Goal: Task Accomplishment & Management: Use online tool/utility

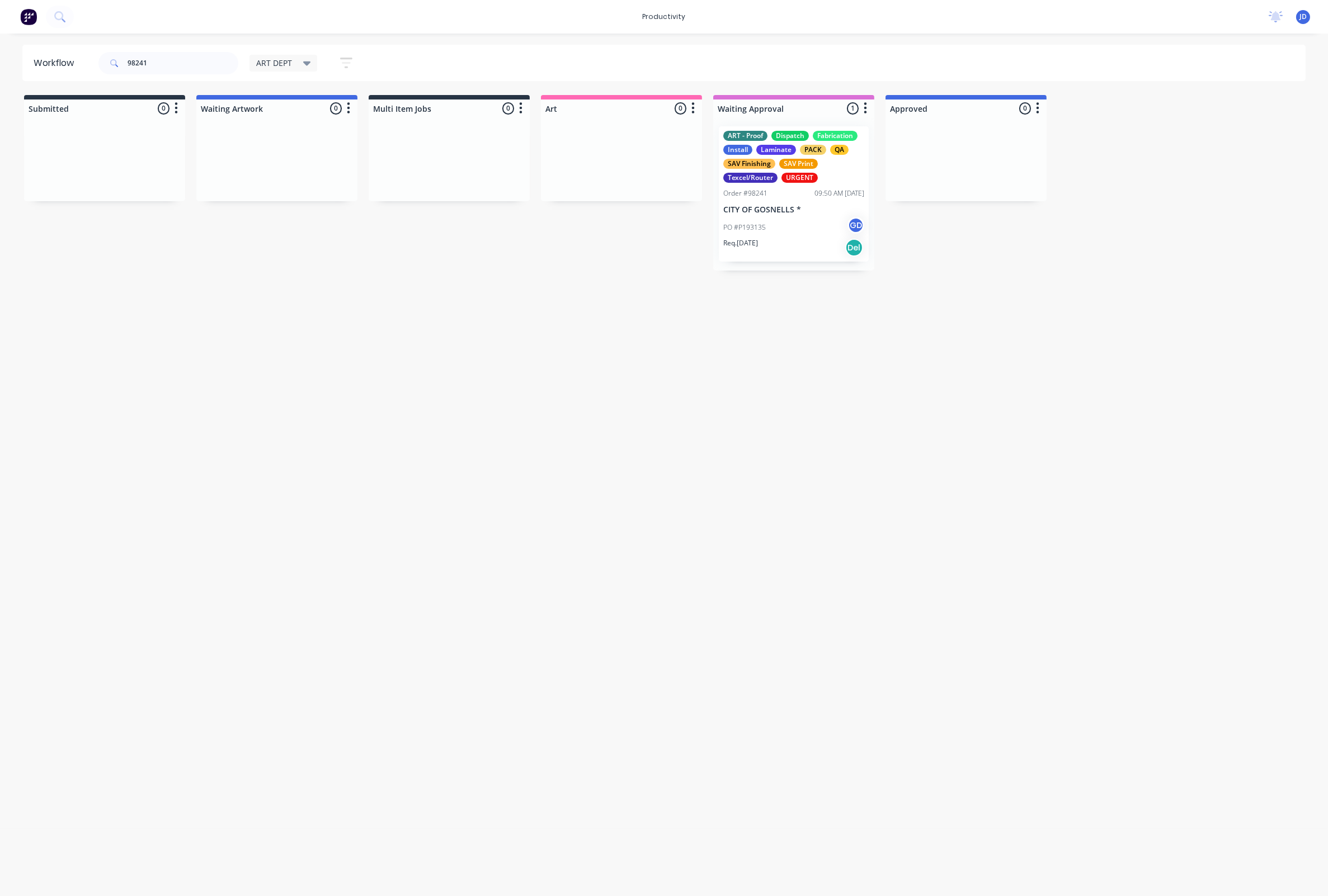
click at [228, 66] on input "98241" at bounding box center [183, 62] width 111 height 22
drag, startPoint x: 218, startPoint y: 61, endPoint x: 111, endPoint y: 52, distance: 107.4
click at [111, 52] on div "98241" at bounding box center [168, 62] width 140 height 22
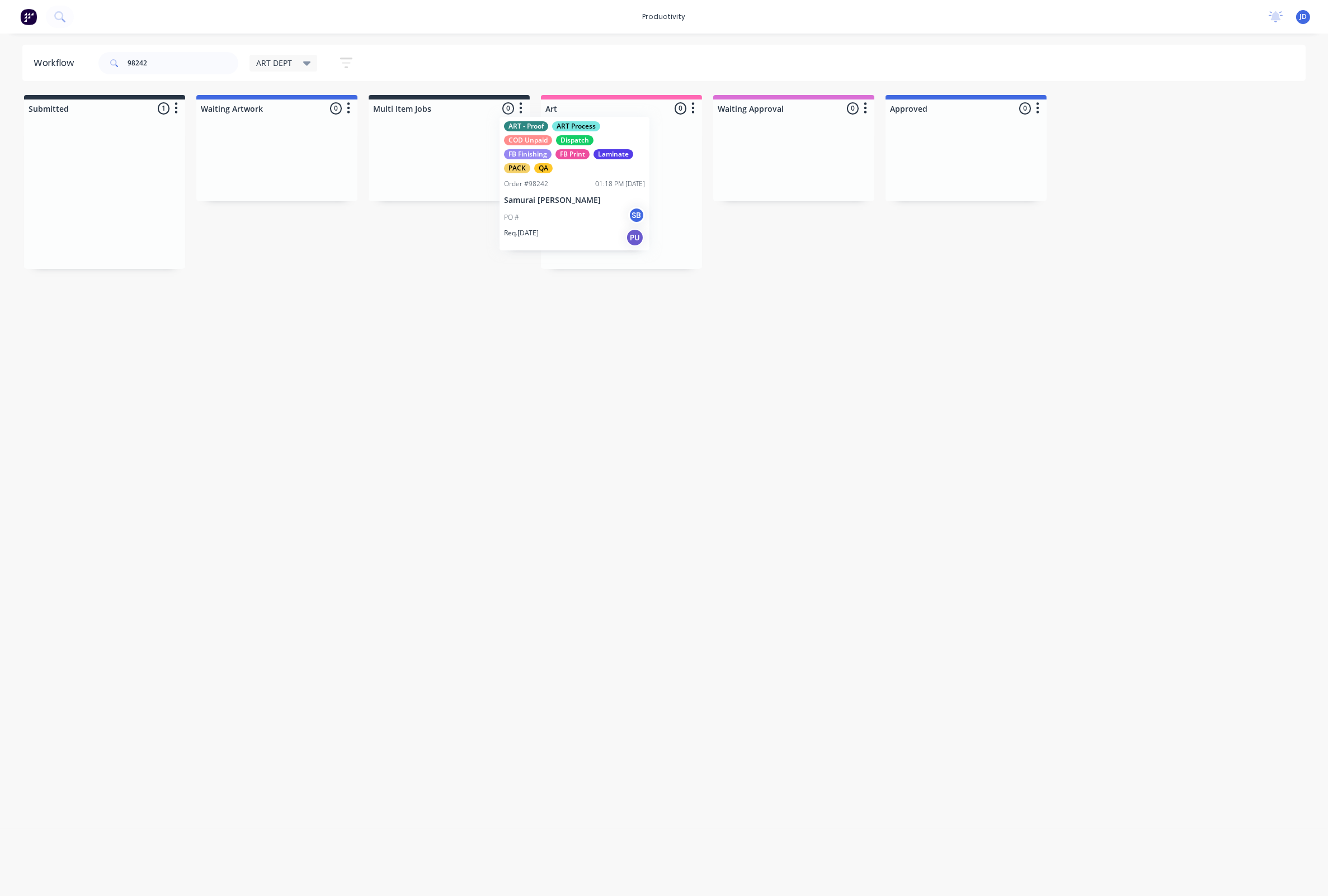
drag, startPoint x: 218, startPoint y: 196, endPoint x: 593, endPoint y: 194, distance: 375.0
click at [575, 234] on p "Req. [DATE]" at bounding box center [568, 229] width 34 height 10
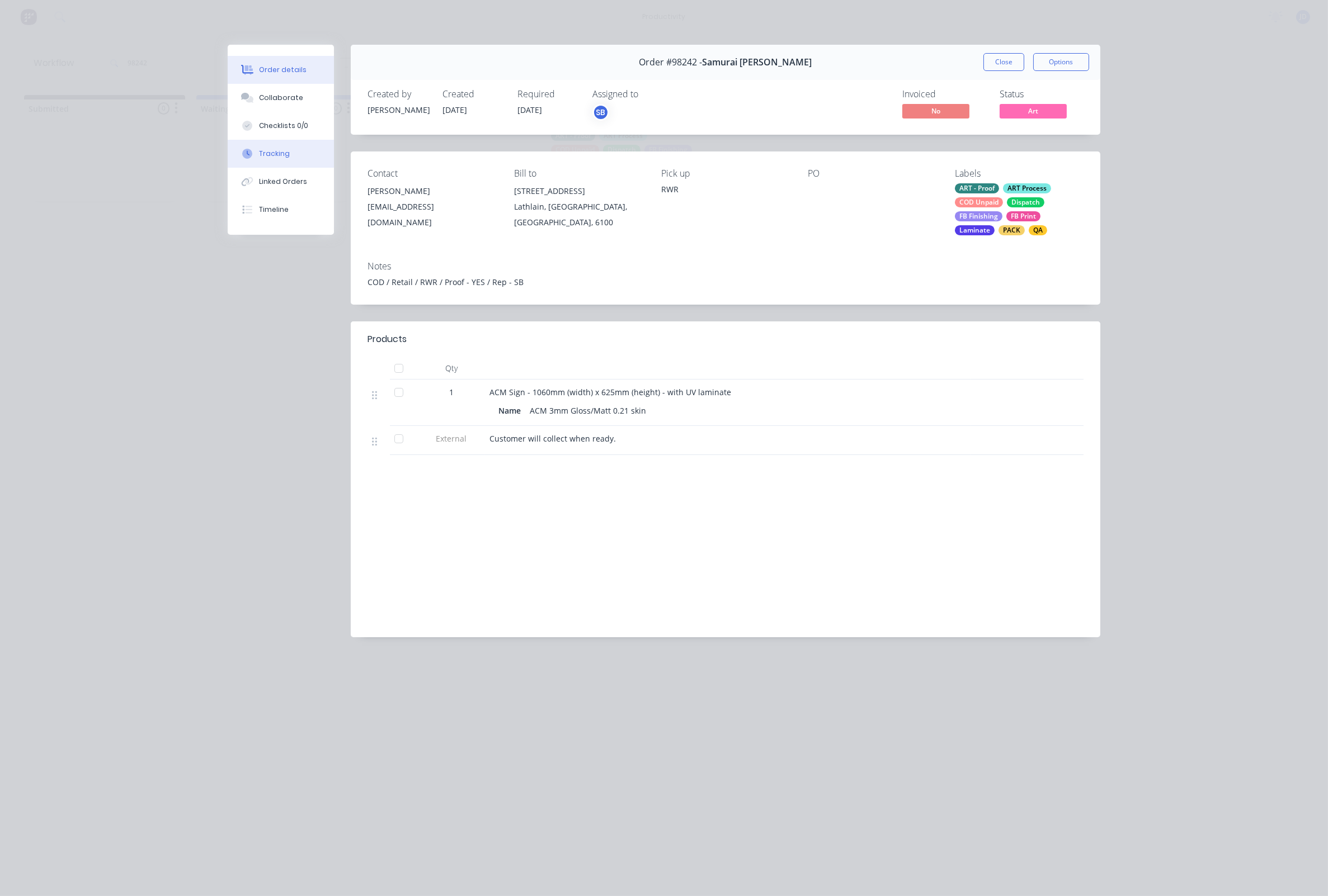
click at [287, 148] on button "Tracking" at bounding box center [281, 154] width 106 height 28
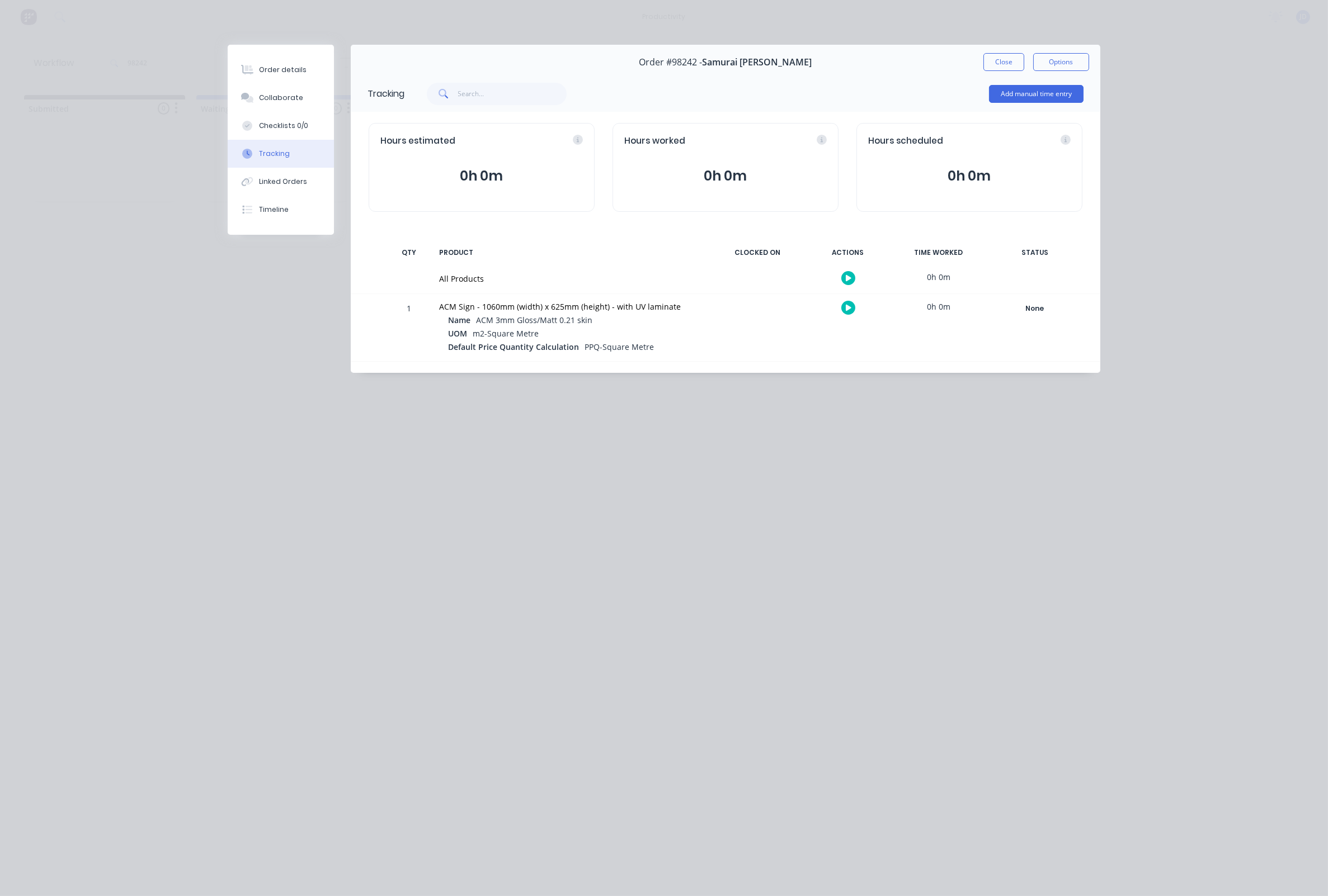
click at [848, 304] on button "button" at bounding box center [848, 307] width 14 height 14
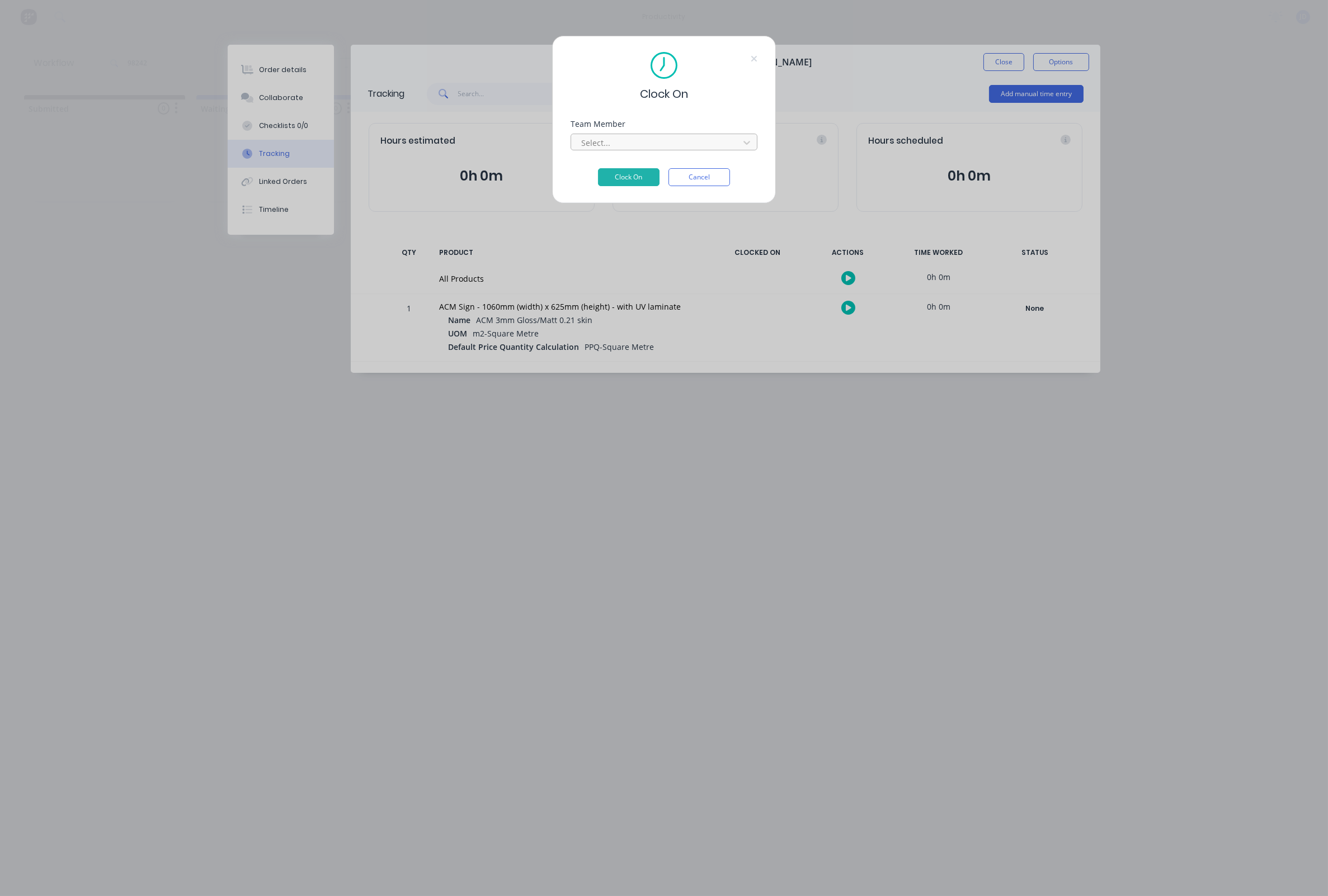
click at [622, 138] on div "Select..." at bounding box center [656, 142] width 160 height 17
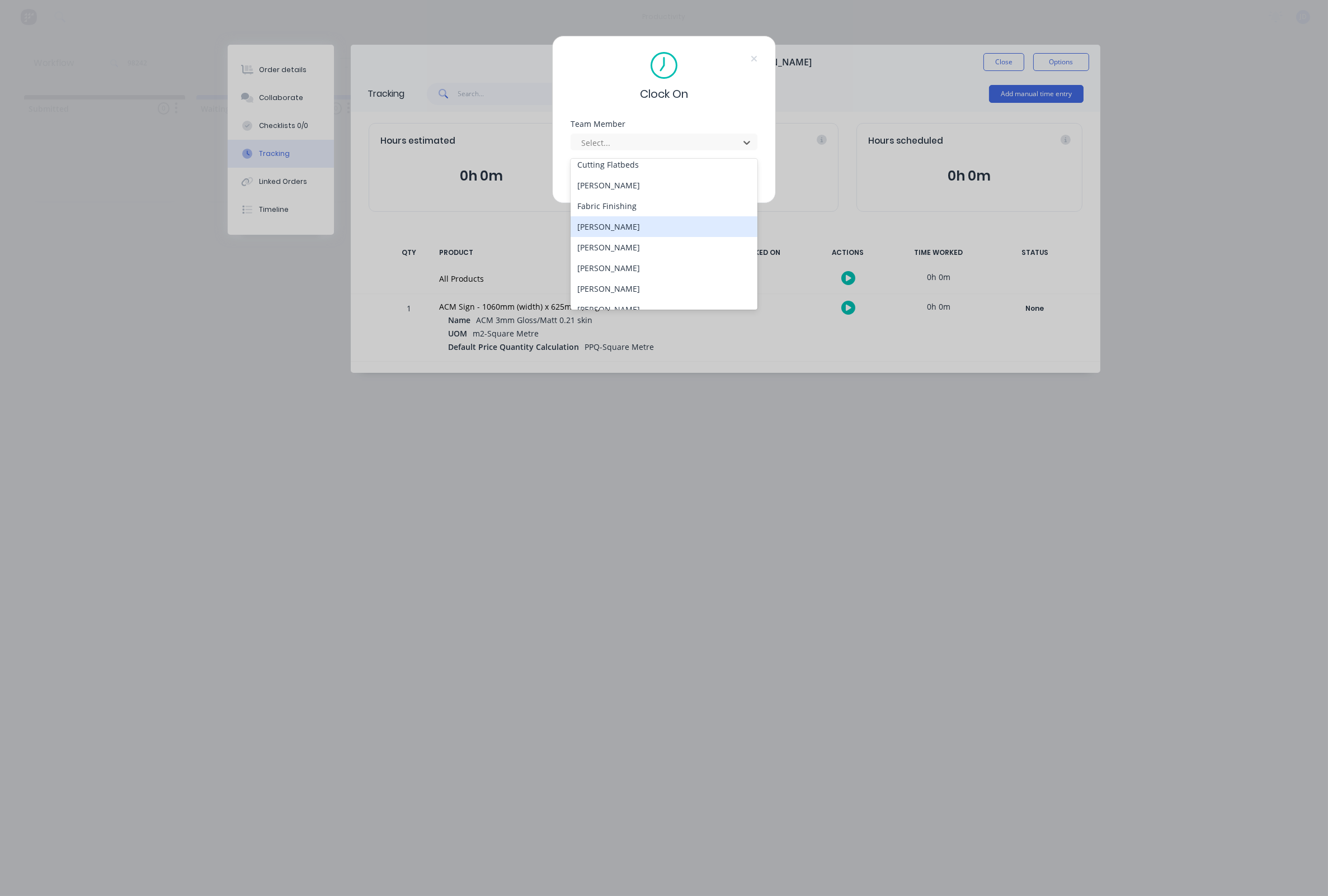
scroll to position [90, 0]
click at [591, 243] on div "[PERSON_NAME]" at bounding box center [664, 247] width 187 height 21
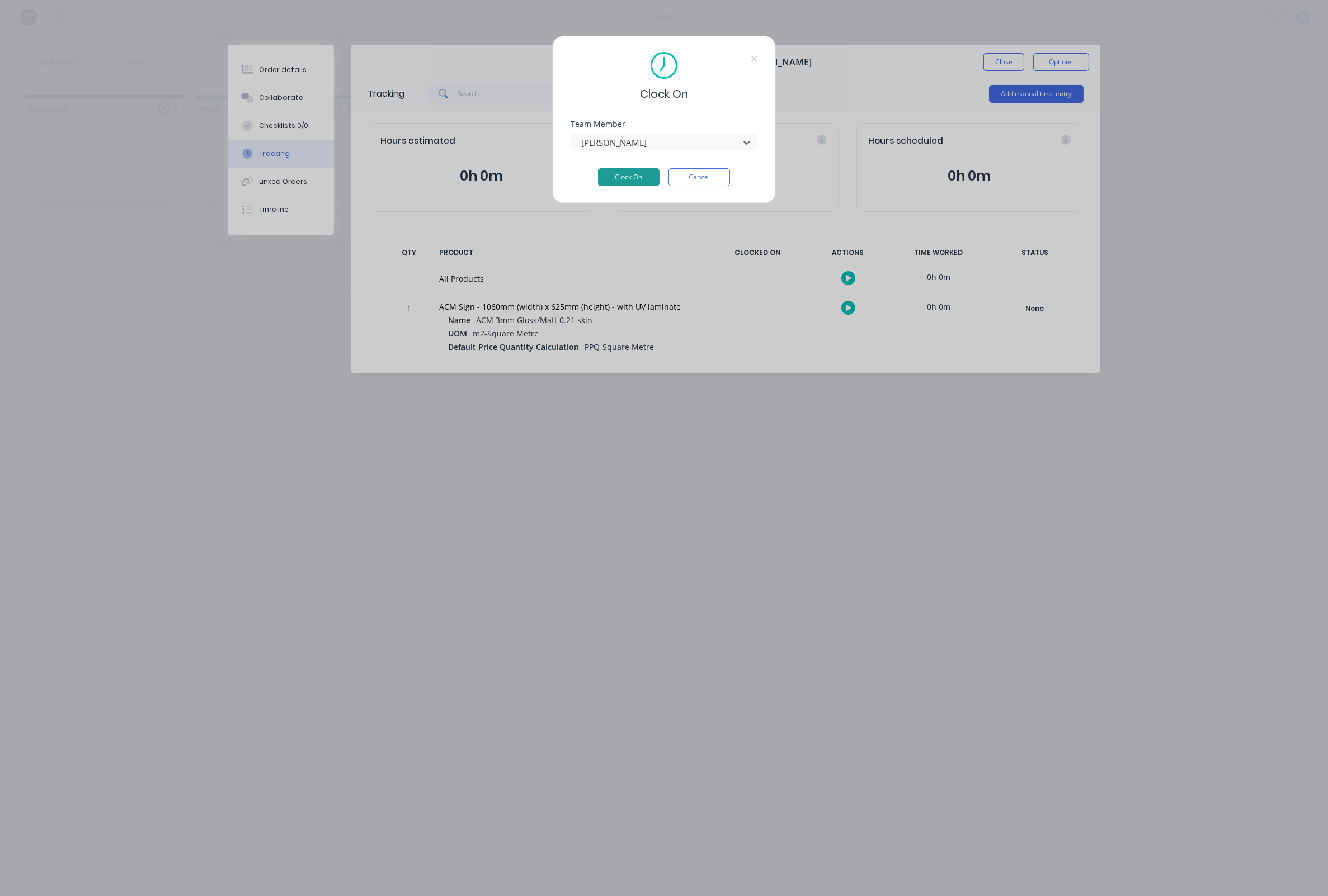
click at [623, 183] on button "Clock On" at bounding box center [628, 177] width 62 height 18
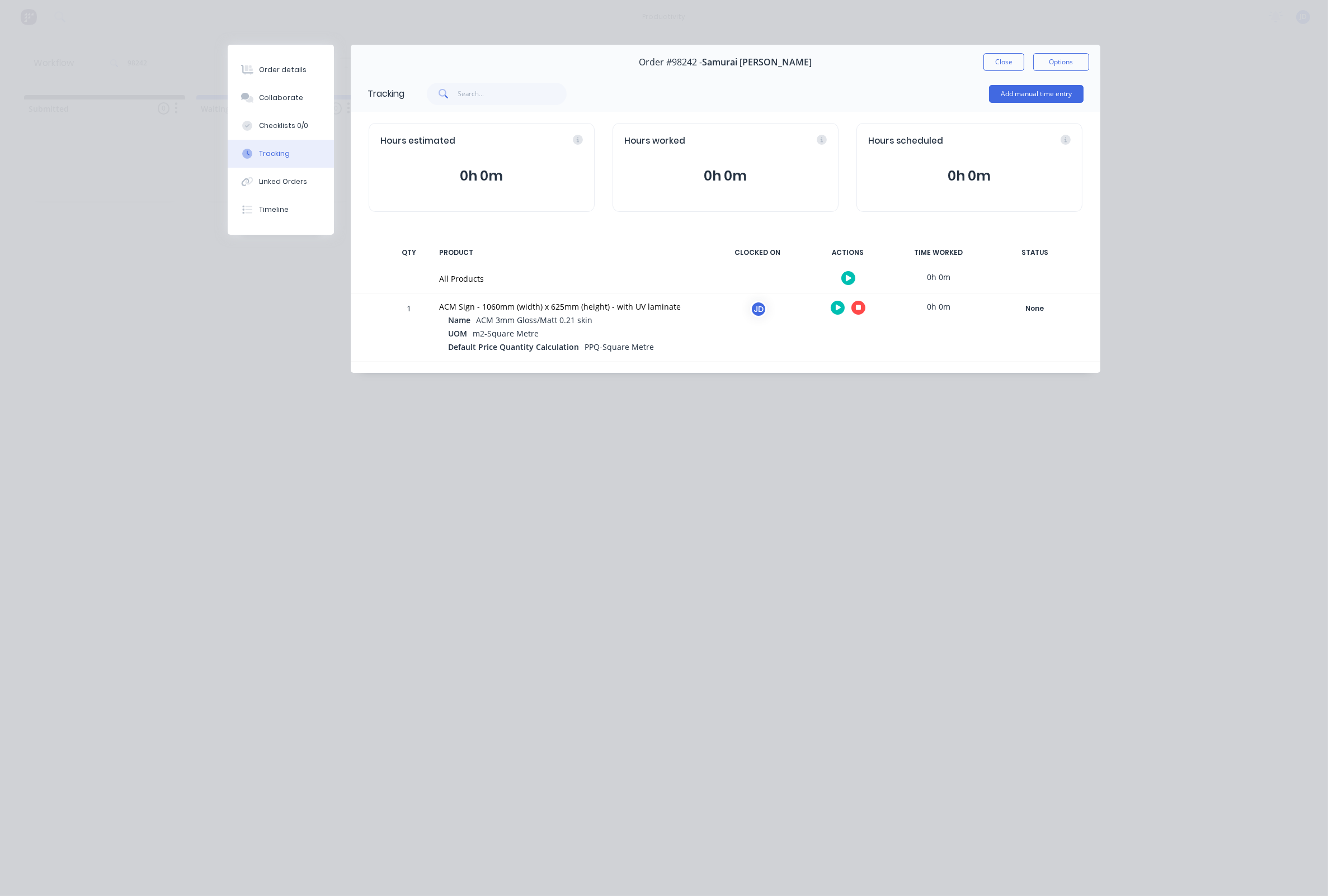
click at [860, 312] on icon "button" at bounding box center [858, 308] width 6 height 7
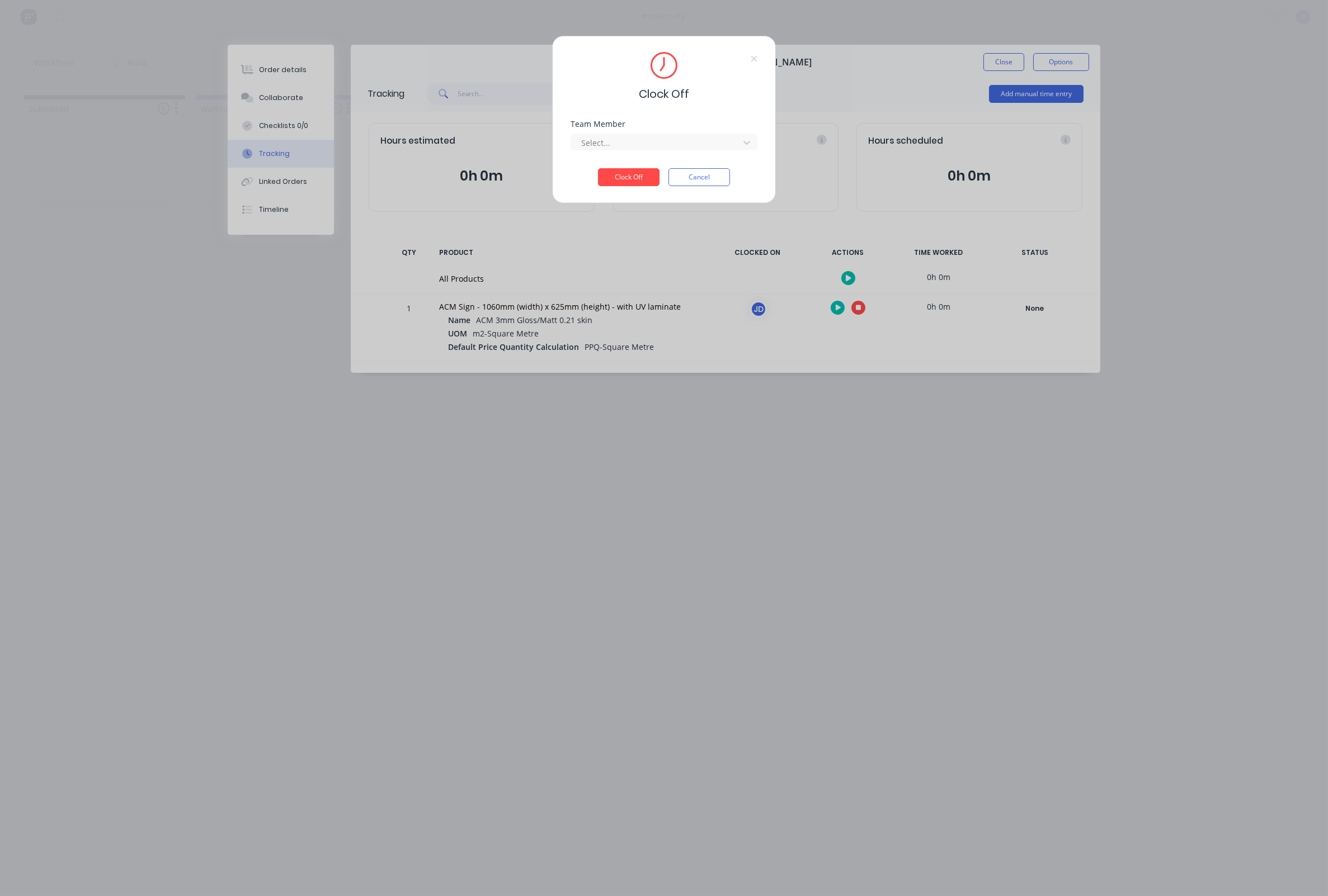
drag, startPoint x: 631, startPoint y: 144, endPoint x: 615, endPoint y: 158, distance: 21.3
click at [631, 144] on div at bounding box center [656, 142] width 153 height 14
click at [601, 181] on div "[PERSON_NAME]" at bounding box center [664, 171] width 187 height 25
click at [613, 174] on div "[PERSON_NAME]" at bounding box center [664, 171] width 187 height 21
click at [613, 178] on button "Clock Off" at bounding box center [628, 177] width 62 height 18
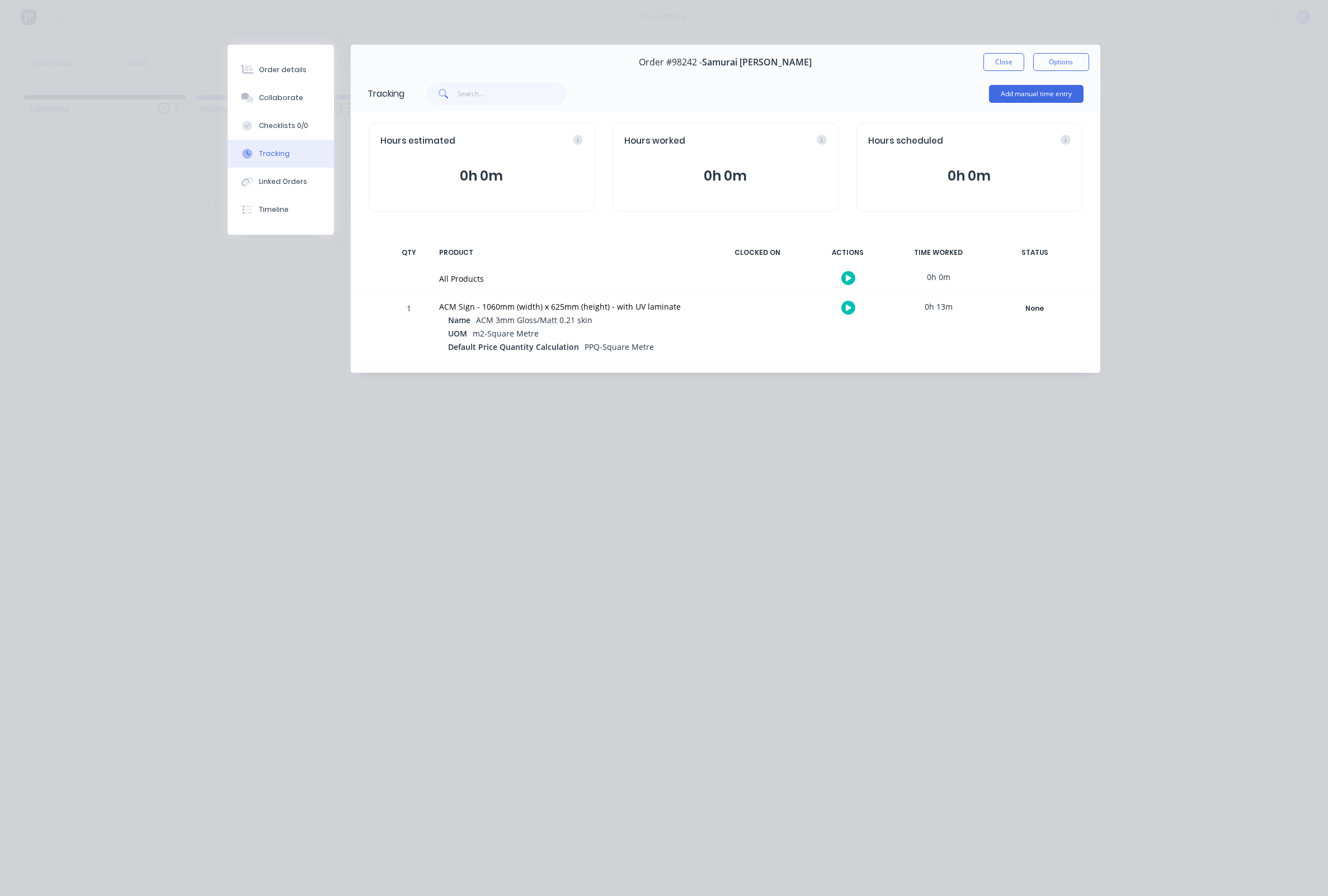
click at [995, 57] on button "Close" at bounding box center [1003, 62] width 41 height 18
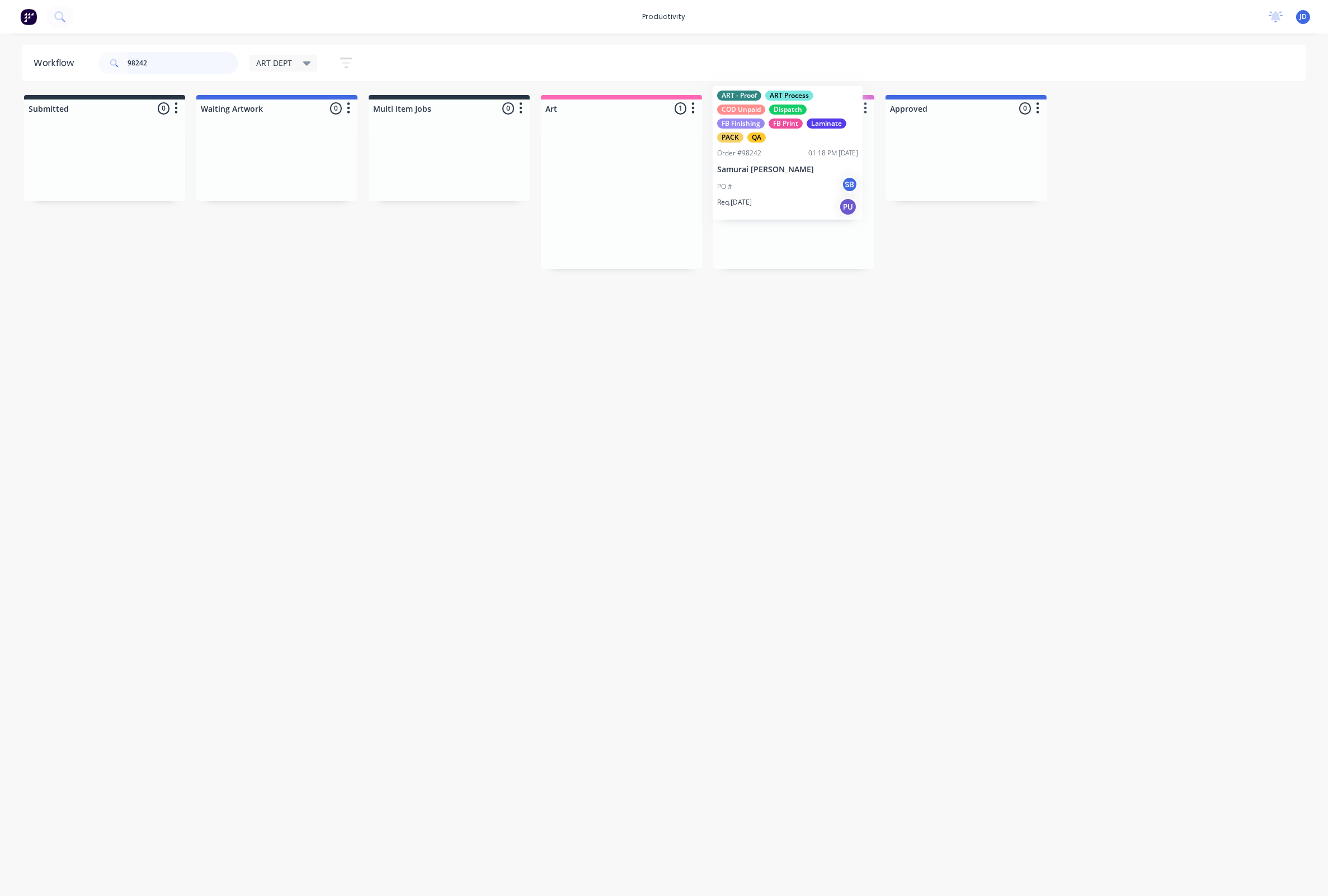
drag, startPoint x: 608, startPoint y: 229, endPoint x: 774, endPoint y: 189, distance: 170.8
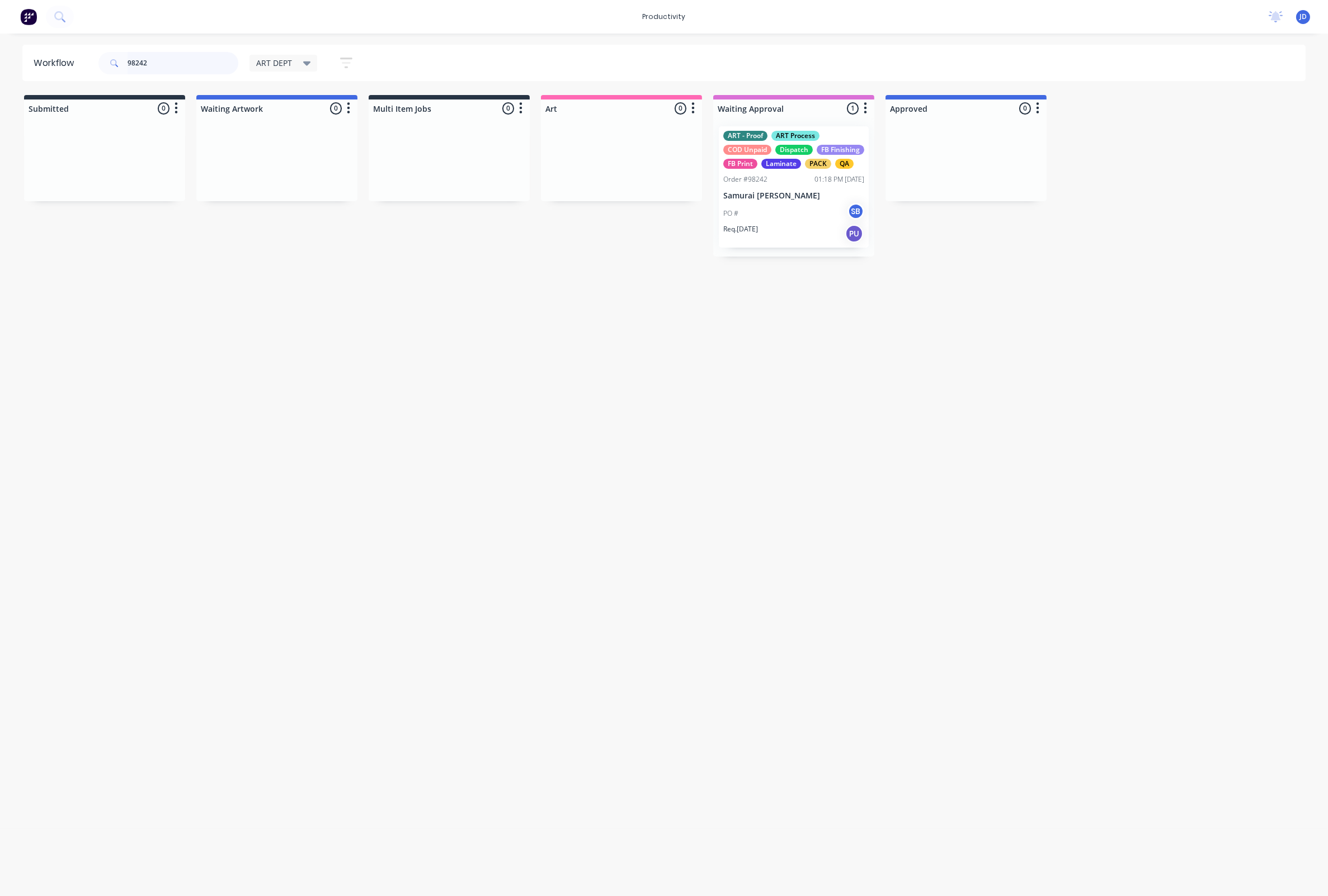
drag, startPoint x: 230, startPoint y: 60, endPoint x: 34, endPoint y: 39, distance: 197.1
click at [34, 39] on div "productivity productivity Workflow Planner Delivery Scheduling Timesheets No ne…" at bounding box center [664, 414] width 1328 height 829
type input "98244"
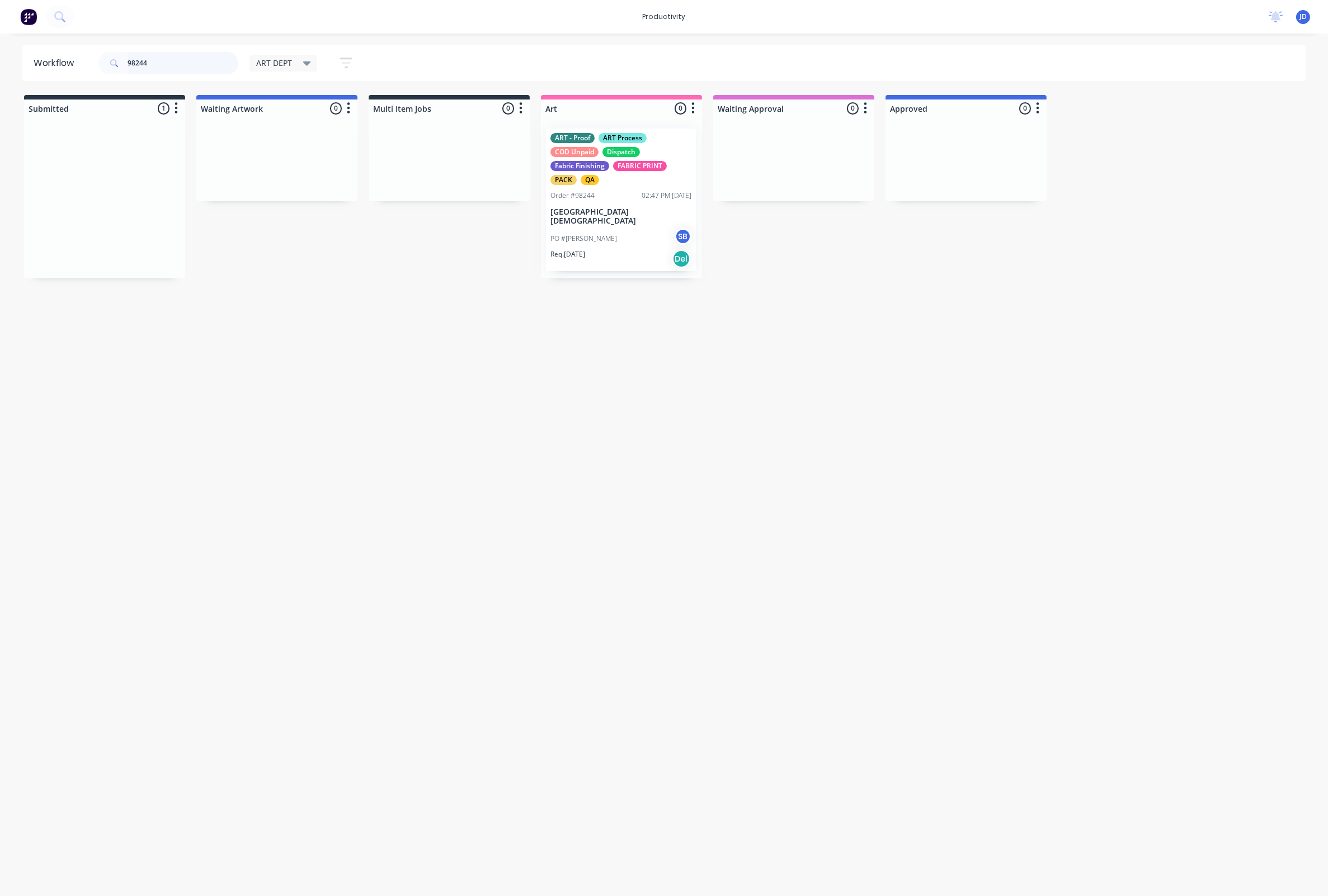
drag, startPoint x: 160, startPoint y: 206, endPoint x: 684, endPoint y: 206, distance: 524.0
click at [682, 219] on div at bounding box center [621, 198] width 161 height 161
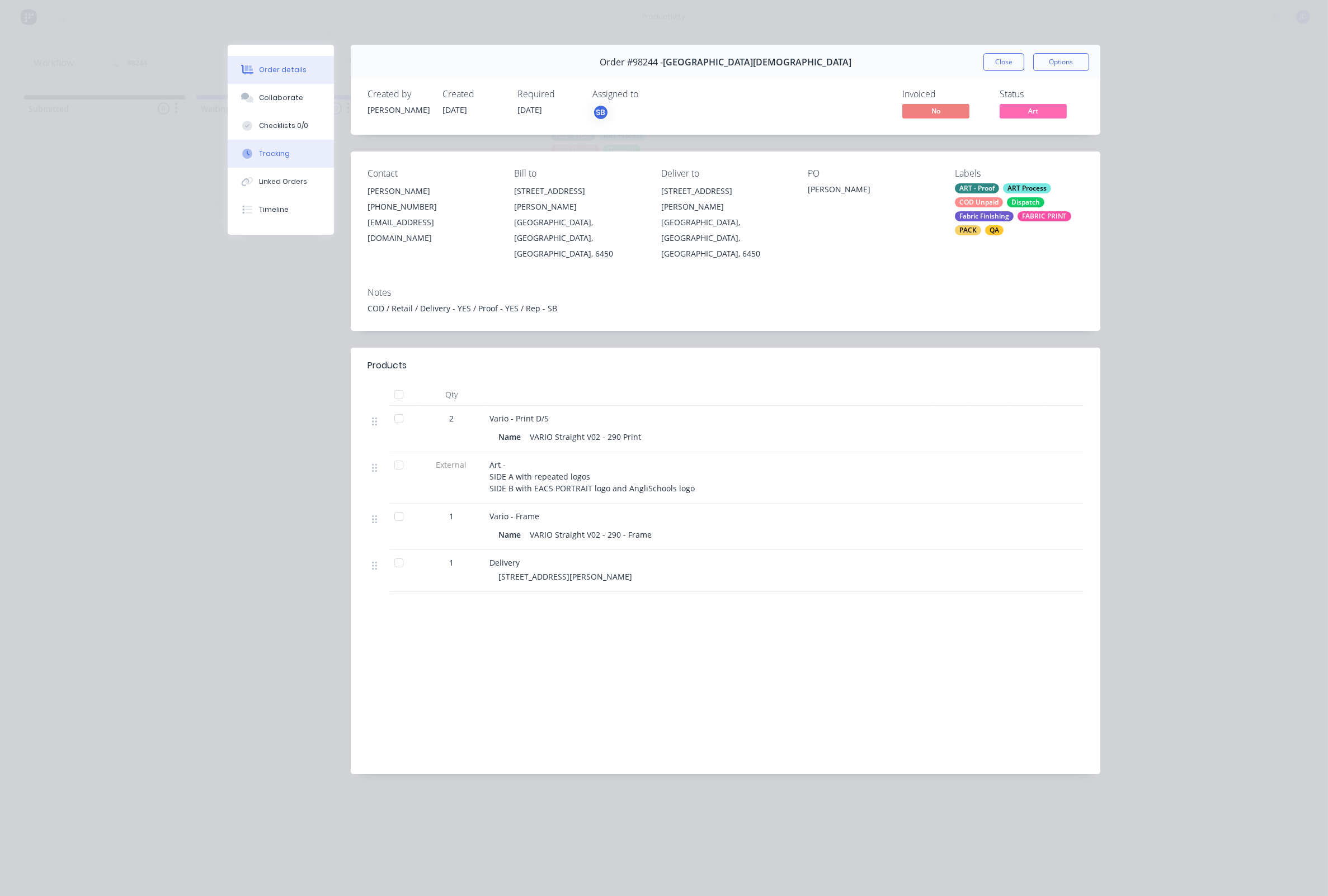
click at [294, 162] on button "Tracking" at bounding box center [281, 154] width 106 height 28
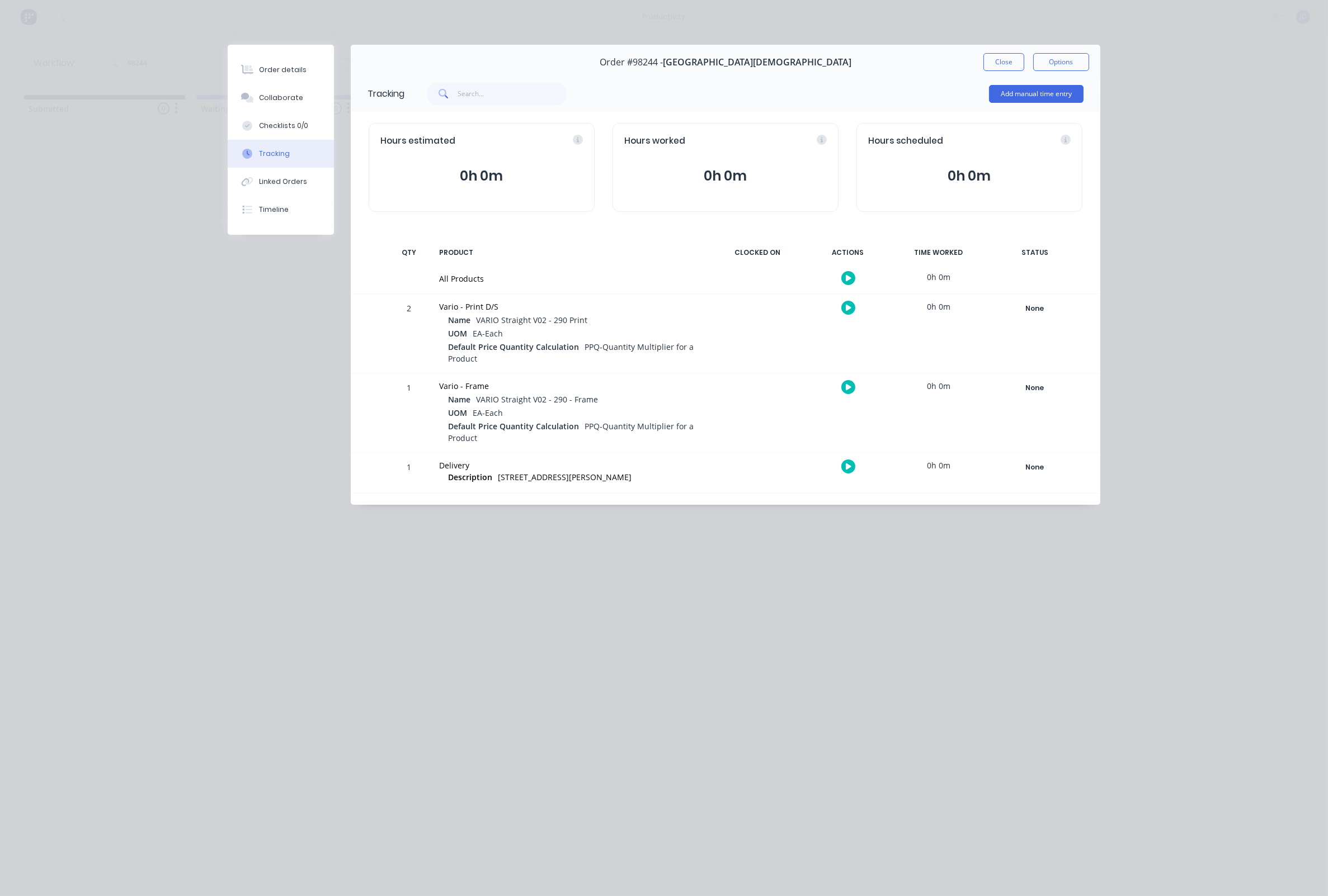
click at [850, 306] on icon "button" at bounding box center [848, 308] width 6 height 7
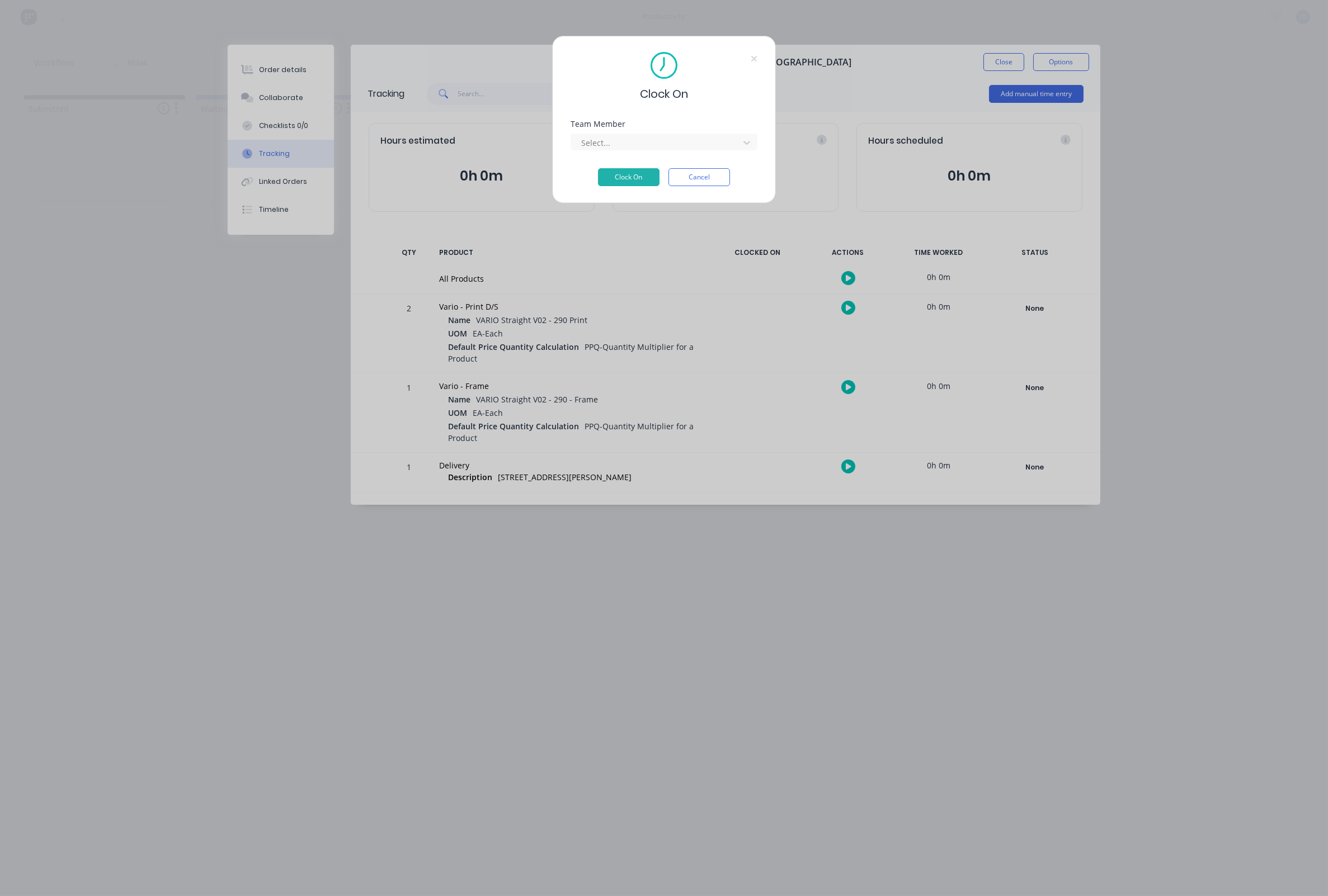
click at [593, 135] on div "Select..." at bounding box center [664, 140] width 187 height 19
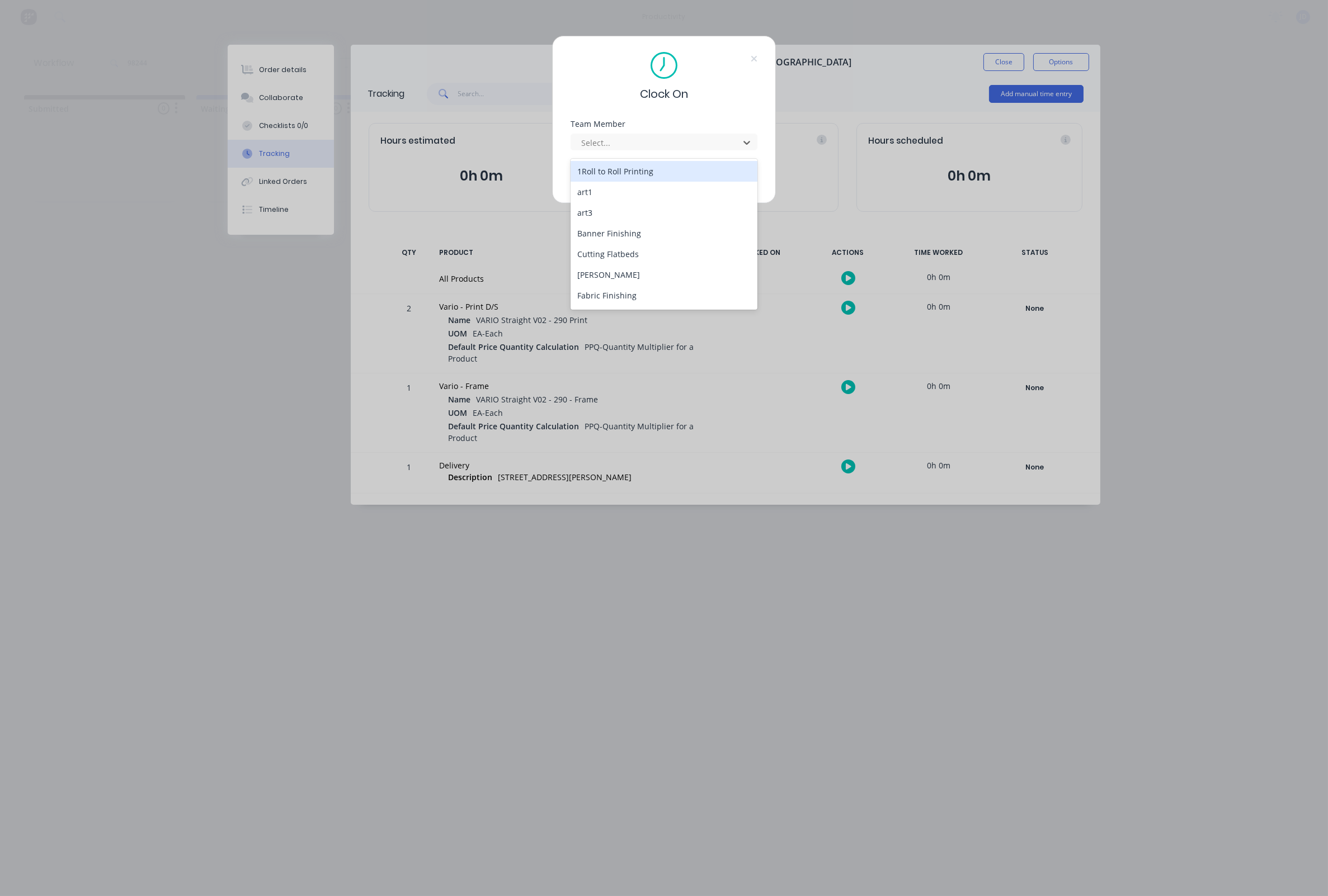
drag, startPoint x: 593, startPoint y: 143, endPoint x: 598, endPoint y: 165, distance: 22.6
click at [593, 143] on div "Select..." at bounding box center [656, 143] width 151 height 11
drag, startPoint x: 614, startPoint y: 249, endPoint x: 612, endPoint y: 236, distance: 13.2
click at [614, 249] on div "[PERSON_NAME]" at bounding box center [664, 253] width 187 height 21
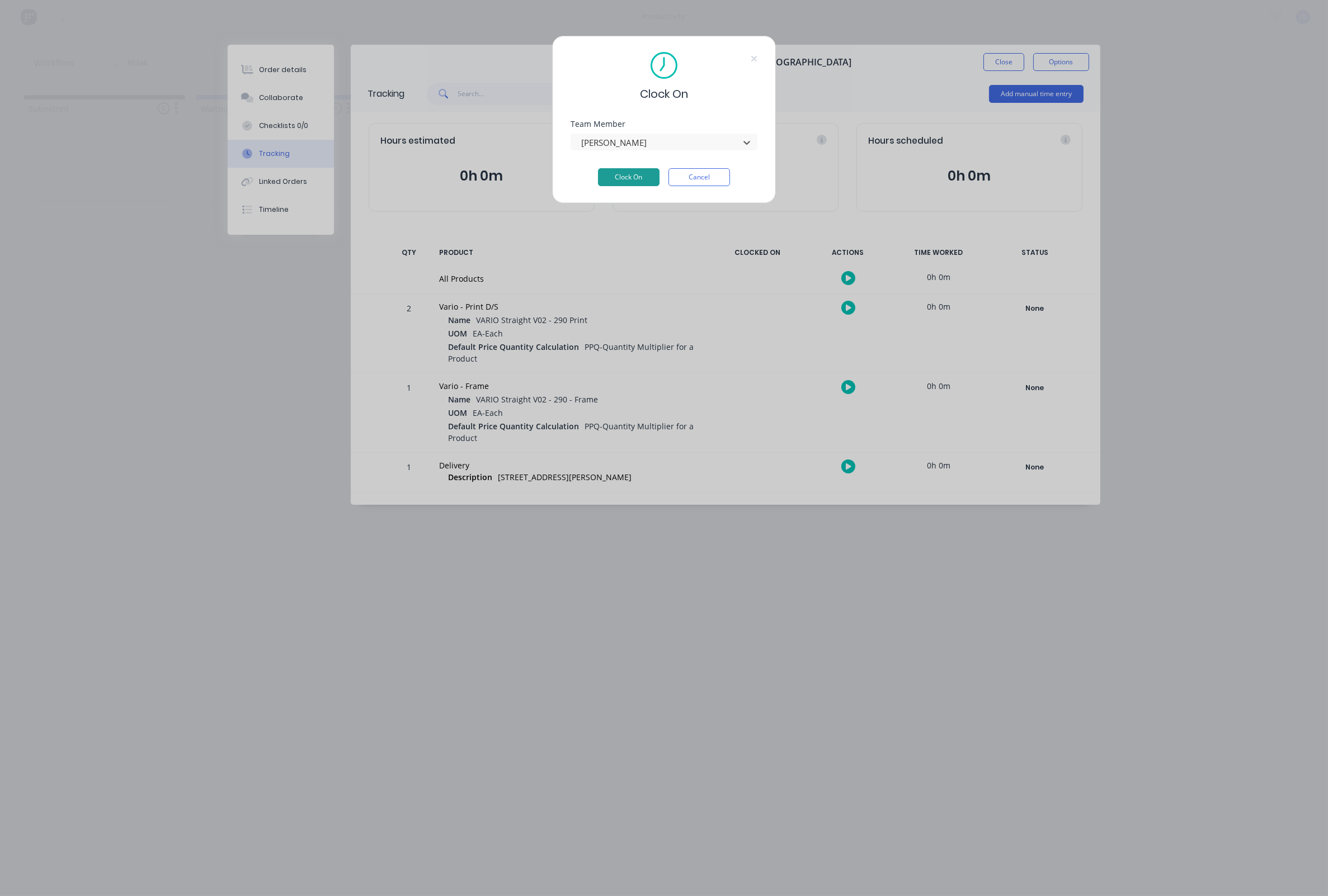
click at [628, 184] on button "Clock On" at bounding box center [628, 177] width 62 height 18
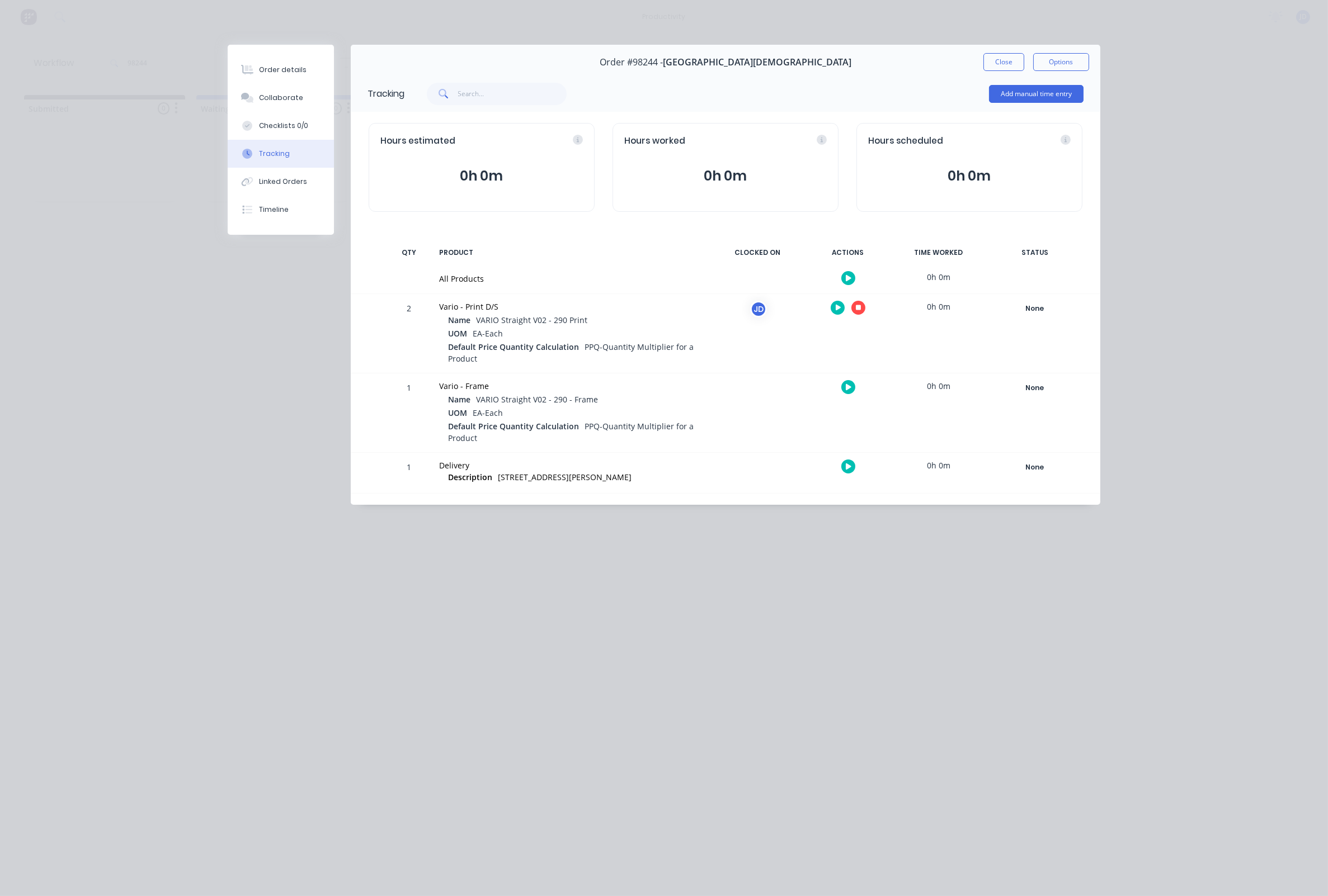
click at [860, 308] on icon "button" at bounding box center [858, 308] width 6 height 6
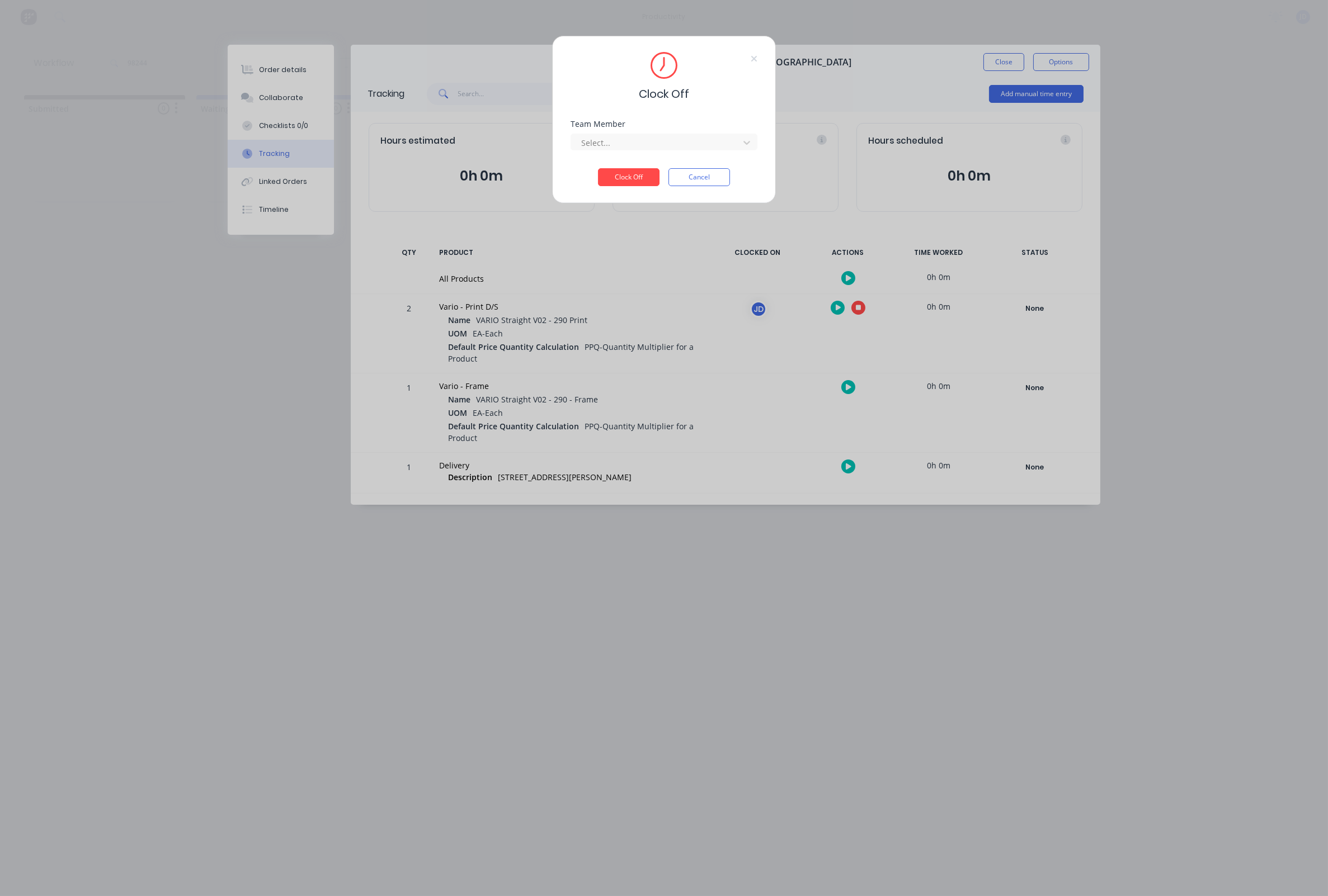
drag, startPoint x: 631, startPoint y: 140, endPoint x: 621, endPoint y: 156, distance: 18.9
click at [631, 140] on div at bounding box center [656, 142] width 153 height 14
click at [610, 177] on div "[PERSON_NAME]" at bounding box center [664, 171] width 187 height 21
click at [621, 178] on button "Clock Off" at bounding box center [628, 177] width 62 height 18
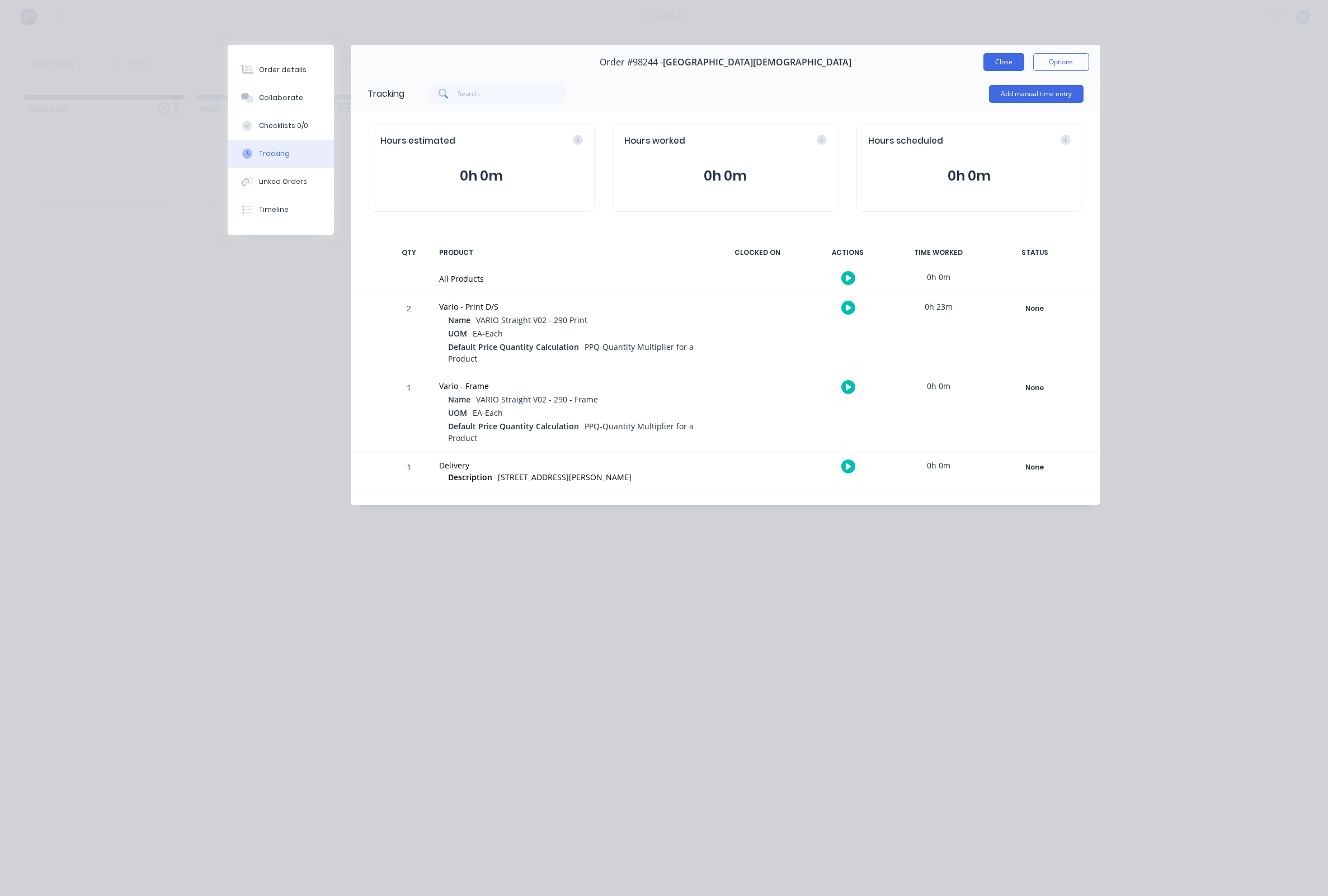
click at [990, 65] on button "Close" at bounding box center [1003, 62] width 41 height 18
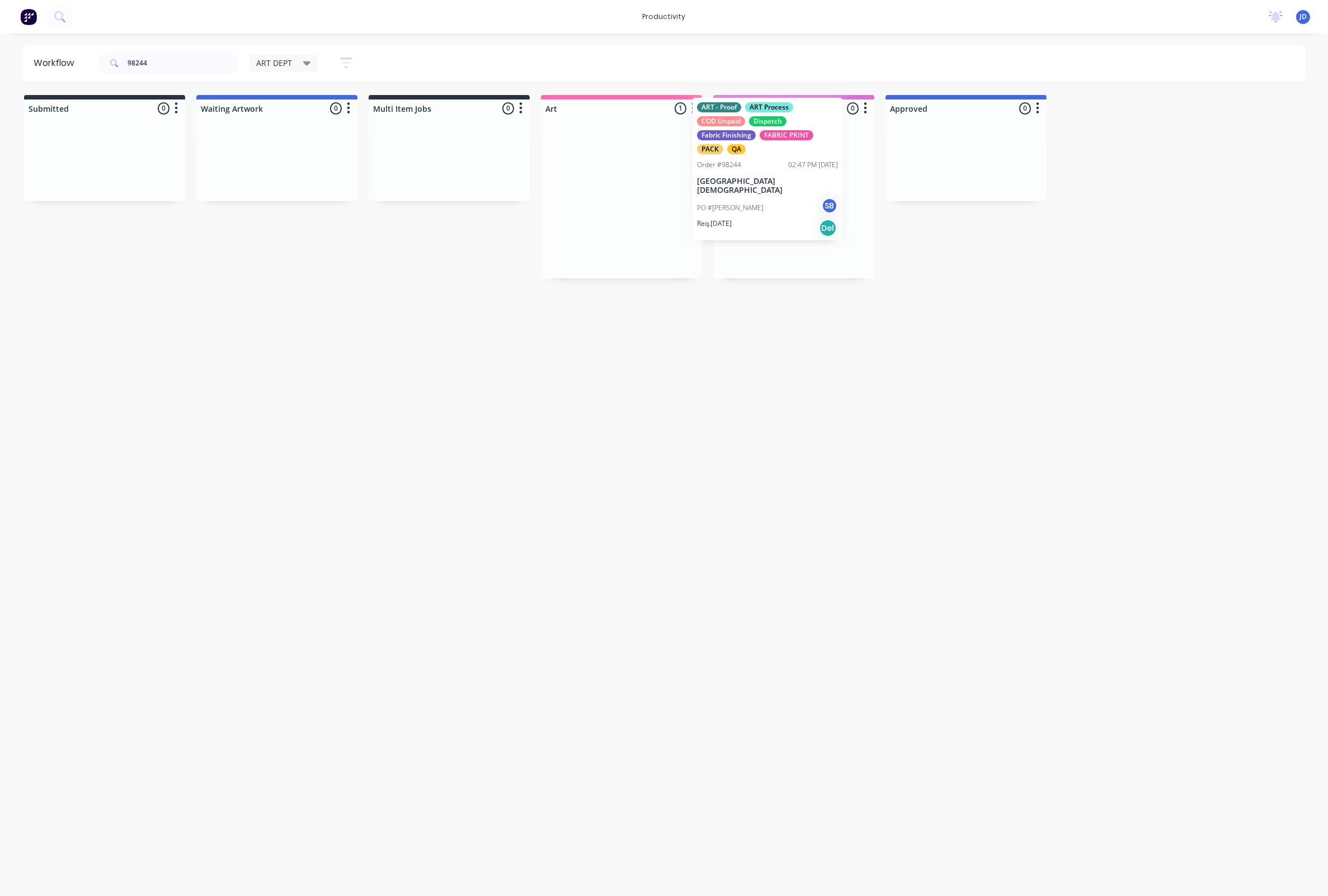
drag, startPoint x: 639, startPoint y: 230, endPoint x: 791, endPoint y: 201, distance: 154.7
